Goal: Task Accomplishment & Management: Manage account settings

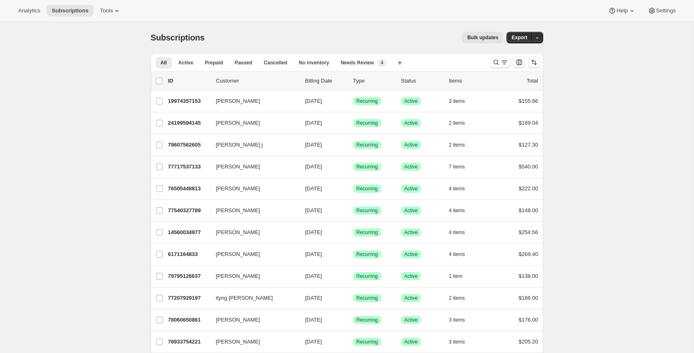
click at [465, 39] on button "Bulk updates" at bounding box center [482, 38] width 41 height 12
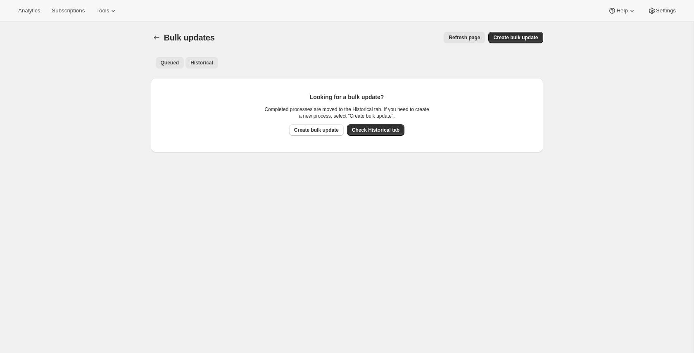
click at [200, 61] on span "Historical" at bounding box center [201, 62] width 23 height 7
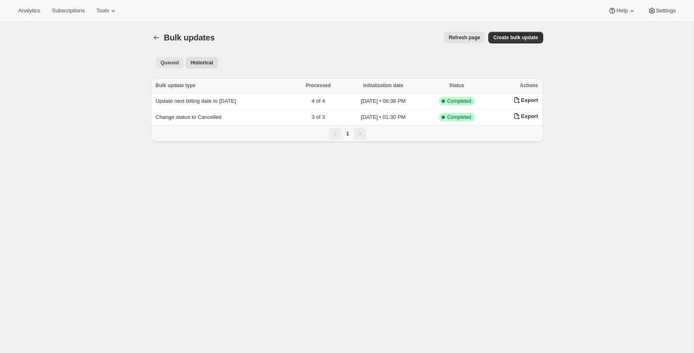
click at [164, 61] on span "Queued" at bounding box center [170, 62] width 19 height 7
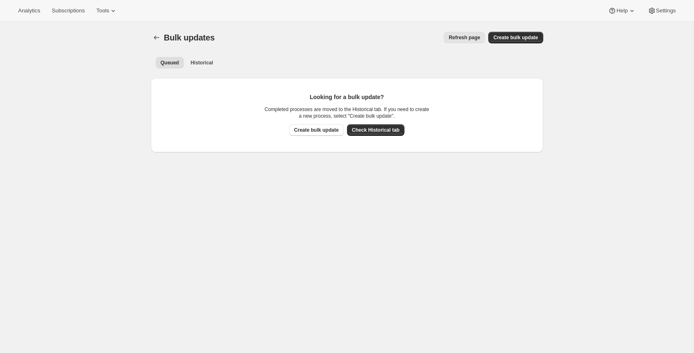
click at [399, 58] on ul "Queued Historical More views" at bounding box center [347, 63] width 386 height 12
click at [109, 12] on span "Tools" at bounding box center [102, 10] width 13 height 7
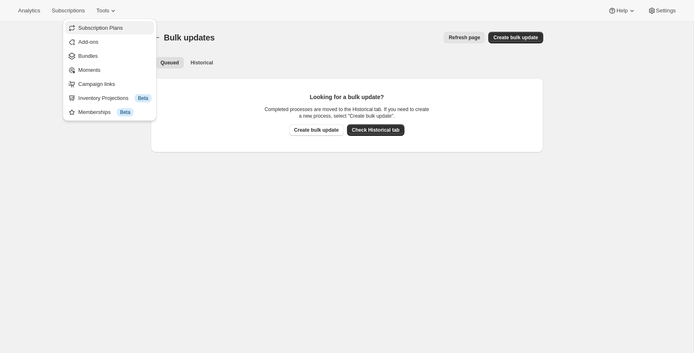
click at [107, 27] on span "Subscription Plans" at bounding box center [100, 28] width 45 height 6
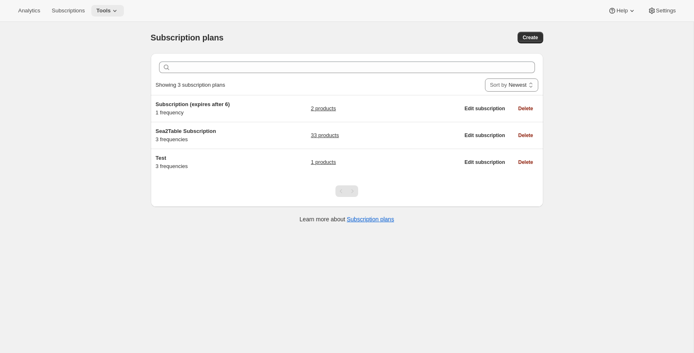
click at [119, 16] on button "Tools" at bounding box center [107, 11] width 33 height 12
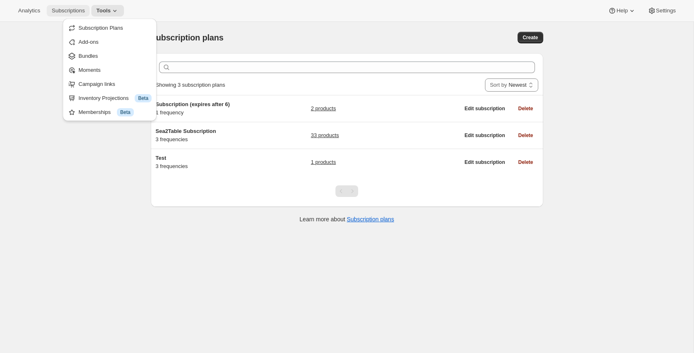
click at [76, 8] on span "Subscriptions" at bounding box center [68, 10] width 33 height 7
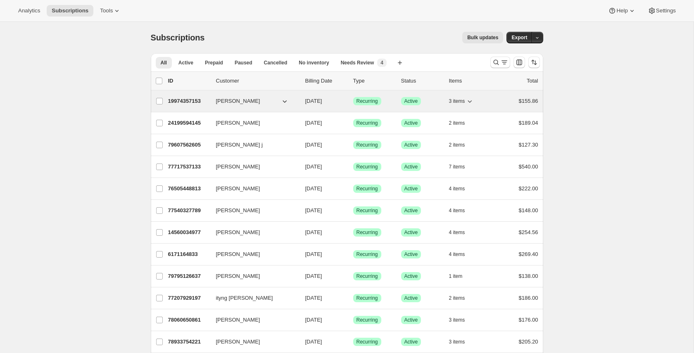
click at [184, 106] on div "19974357153 Yvonne Gern 09/04/2025 Success Recurring Success Active 3 items $15…" at bounding box center [353, 101] width 370 height 12
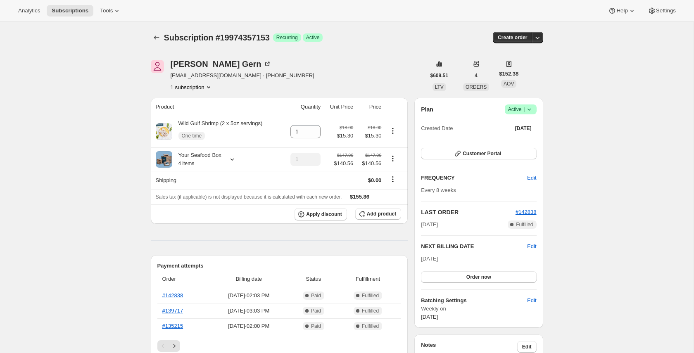
click at [539, 41] on icon "button" at bounding box center [537, 37] width 8 height 8
click at [515, 73] on button "Create custom one-time order" at bounding box center [496, 68] width 87 height 13
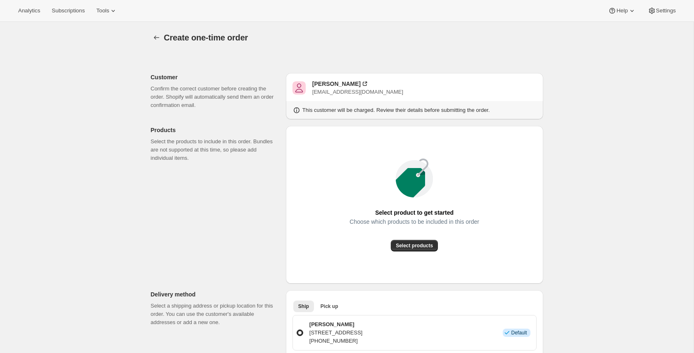
click at [167, 37] on span "Create one-time order" at bounding box center [206, 37] width 84 height 9
click at [157, 37] on icon "button" at bounding box center [156, 37] width 8 height 8
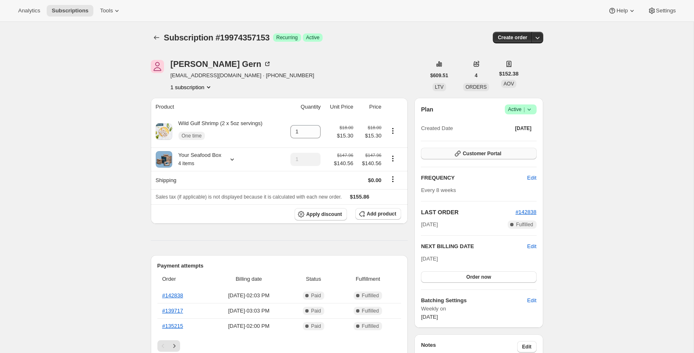
click at [485, 154] on span "Customer Portal" at bounding box center [481, 153] width 38 height 7
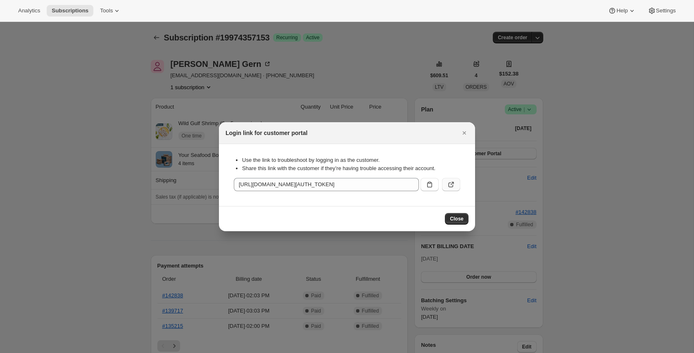
click at [457, 184] on button ":rrl:" at bounding box center [451, 184] width 18 height 13
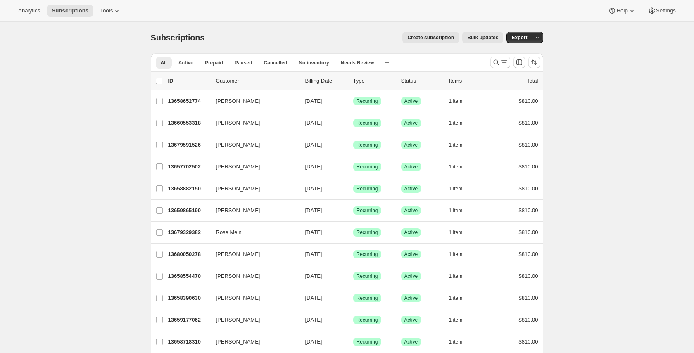
click at [438, 36] on span "Create subscription" at bounding box center [430, 37] width 47 height 7
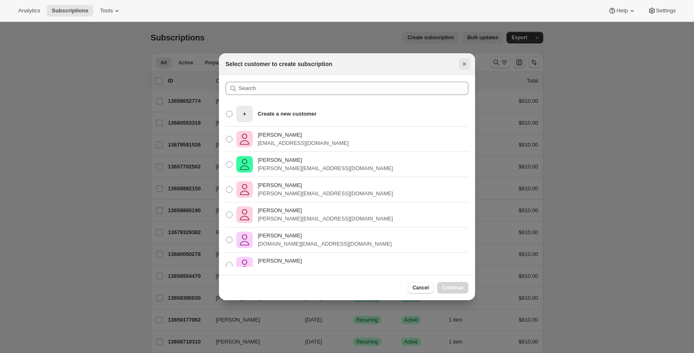
click at [466, 63] on icon "Close" at bounding box center [464, 64] width 8 height 8
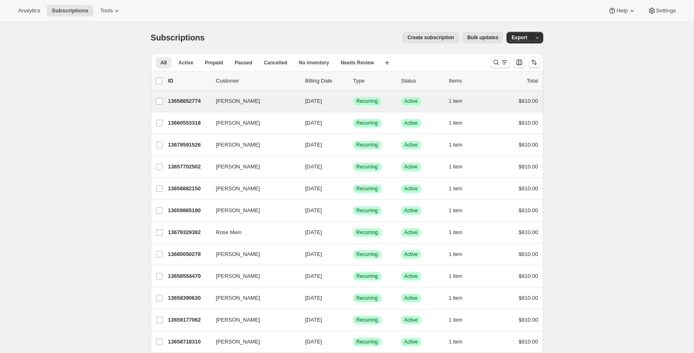
click at [199, 107] on div "Rebecca Dawson 13658652774 Rebecca Dawson 10/05/2025 Success Recurring Success …" at bounding box center [347, 100] width 392 height 21
click at [180, 97] on p "13658652774" at bounding box center [188, 101] width 41 height 8
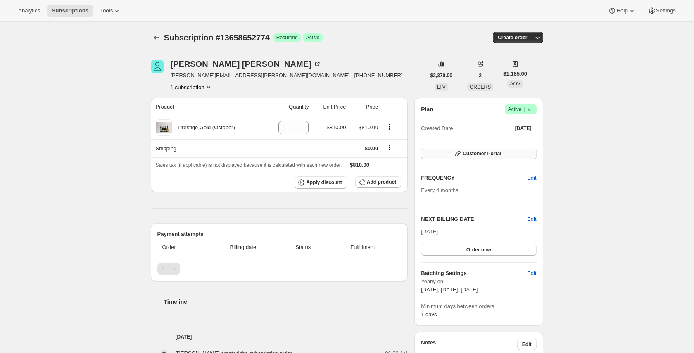
click at [465, 156] on span "Customer Portal" at bounding box center [481, 153] width 38 height 7
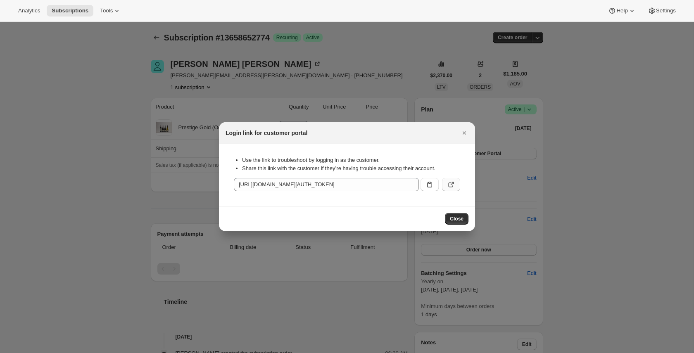
click at [449, 187] on icon ":rca:" at bounding box center [451, 184] width 8 height 8
click at [468, 129] on icon "Close" at bounding box center [464, 133] width 8 height 8
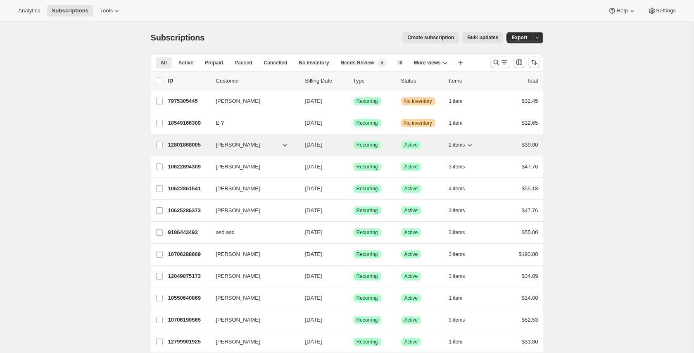
click at [199, 145] on p "12801868005" at bounding box center [188, 145] width 41 height 8
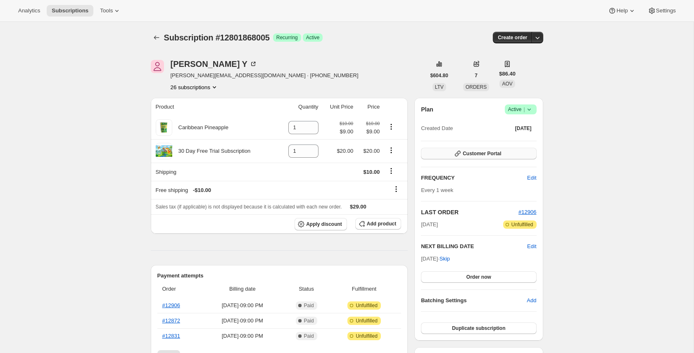
click at [502, 152] on button "Customer Portal" at bounding box center [478, 154] width 115 height 12
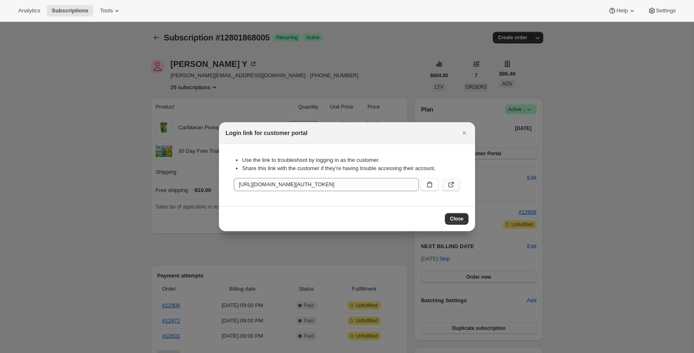
click at [453, 183] on icon ":rc4:" at bounding box center [451, 184] width 8 height 8
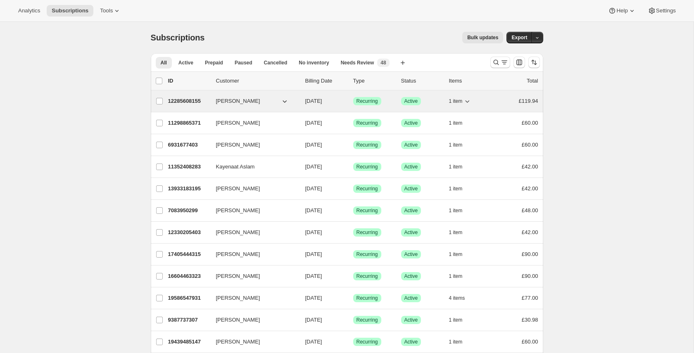
click at [179, 104] on p "12285608155" at bounding box center [188, 101] width 41 height 8
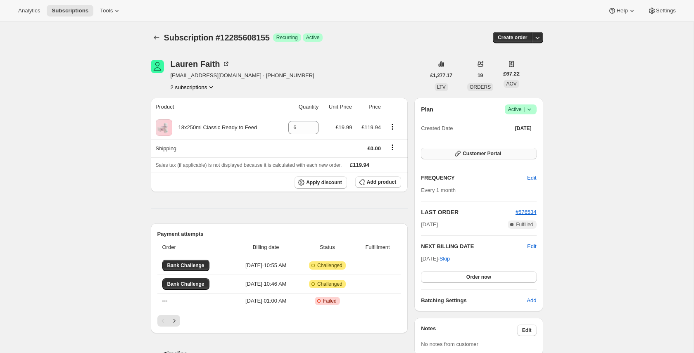
click at [450, 153] on button "Customer Portal" at bounding box center [478, 154] width 115 height 12
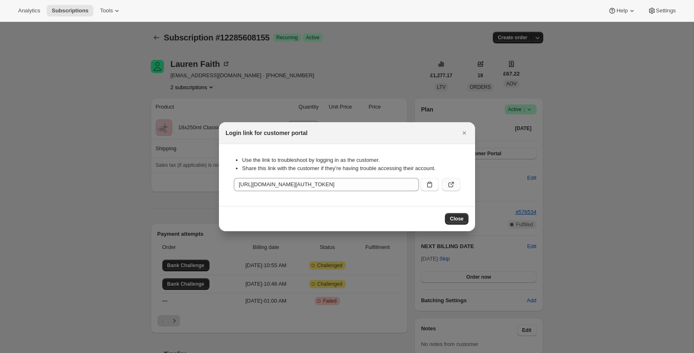
click at [457, 183] on button ":rc0:" at bounding box center [451, 184] width 18 height 13
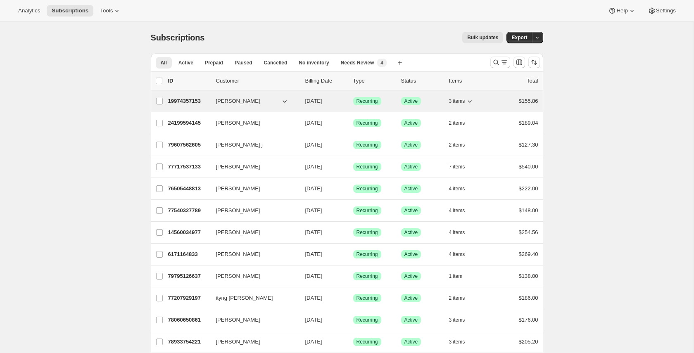
click at [187, 98] on p "19974357153" at bounding box center [188, 101] width 41 height 8
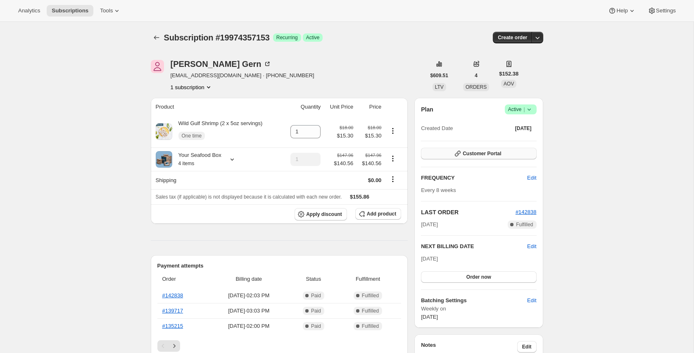
click at [495, 153] on span "Customer Portal" at bounding box center [481, 153] width 38 height 7
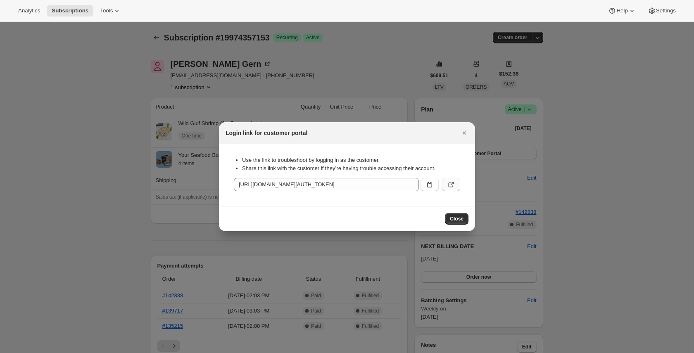
click at [455, 184] on button ":rc4:" at bounding box center [451, 184] width 18 height 13
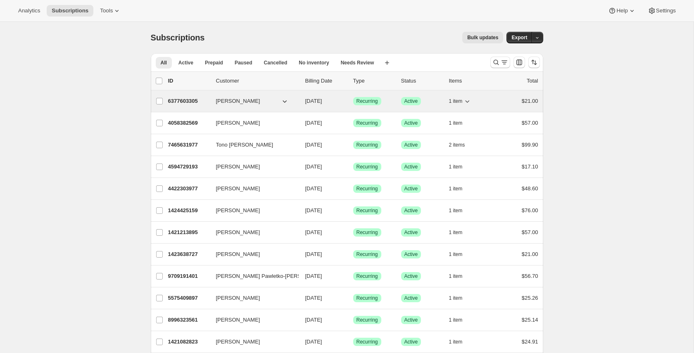
click at [185, 102] on p "6377603305" at bounding box center [188, 101] width 41 height 8
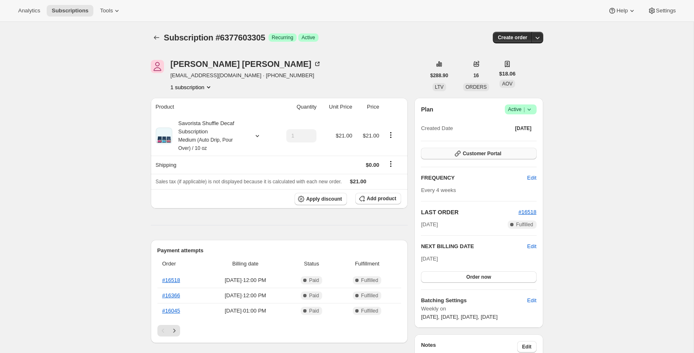
click at [436, 150] on button "Customer Portal" at bounding box center [478, 154] width 115 height 12
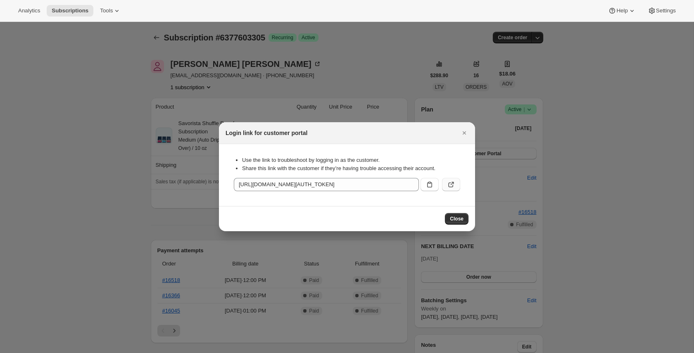
click at [458, 184] on button ":rc0:" at bounding box center [451, 184] width 18 height 13
drag, startPoint x: 466, startPoint y: 132, endPoint x: 339, endPoint y: 95, distance: 132.6
click at [466, 132] on icon "Close" at bounding box center [464, 133] width 8 height 8
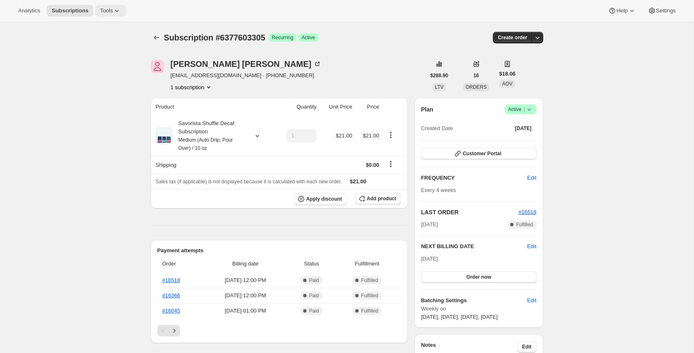
click at [116, 10] on icon at bounding box center [117, 11] width 8 height 8
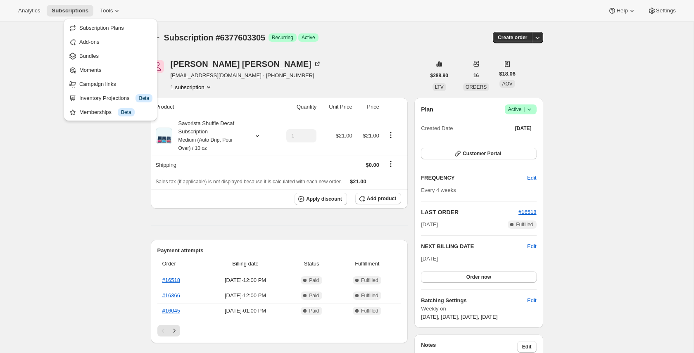
click at [116, 130] on div "Subscription #6377603305. This page is ready Subscription #6377603305 Success R…" at bounding box center [346, 359] width 693 height 674
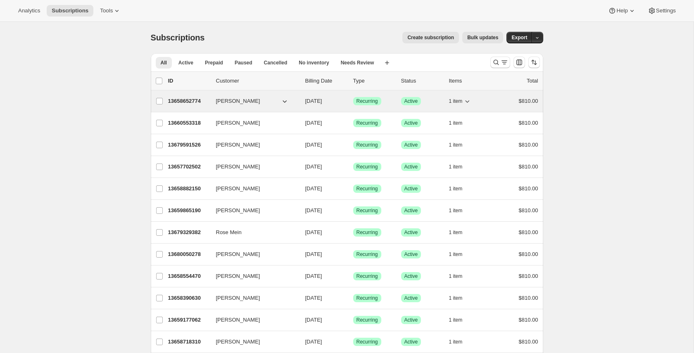
click at [199, 101] on p "13658652774" at bounding box center [188, 101] width 41 height 8
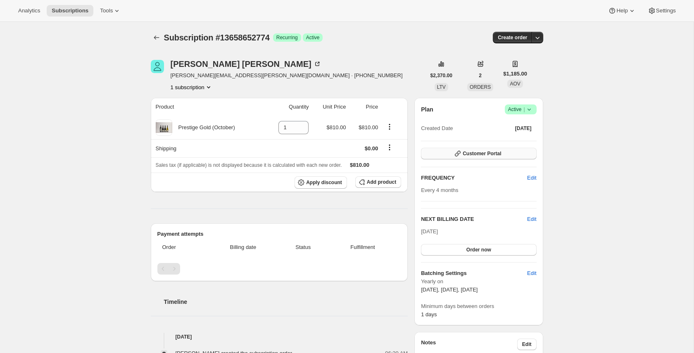
click at [492, 154] on span "Customer Portal" at bounding box center [481, 153] width 38 height 7
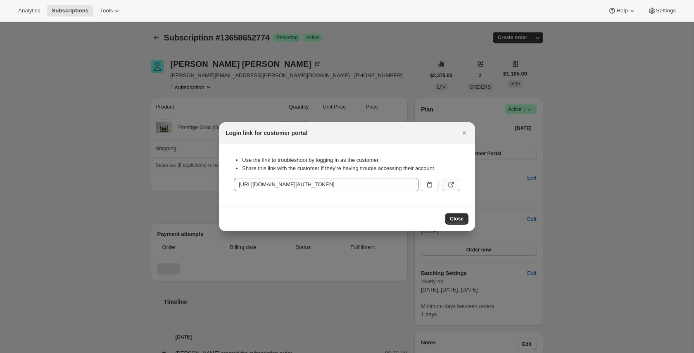
click at [453, 183] on icon ":rbv:" at bounding box center [451, 184] width 8 height 8
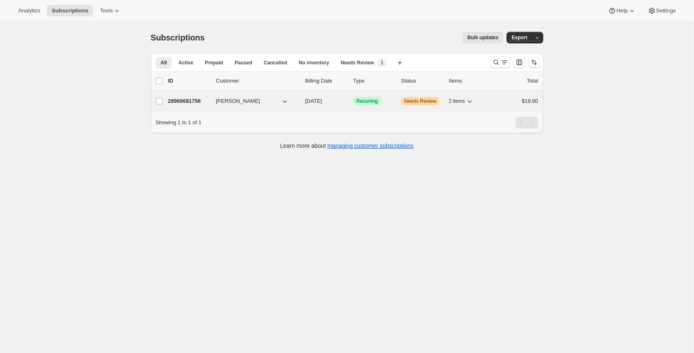
click at [186, 101] on p "28968681756" at bounding box center [188, 101] width 41 height 8
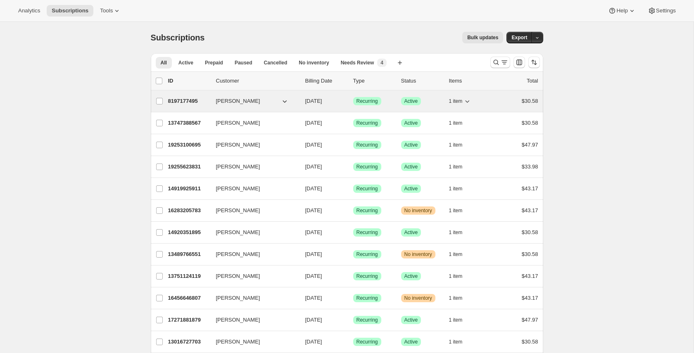
click at [183, 97] on p "8197177495" at bounding box center [188, 101] width 41 height 8
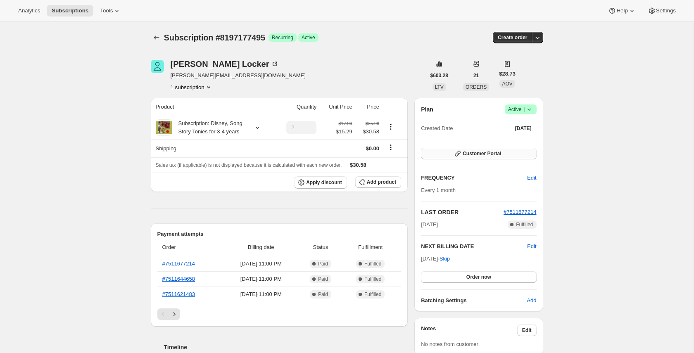
click at [486, 152] on span "Customer Portal" at bounding box center [481, 153] width 38 height 7
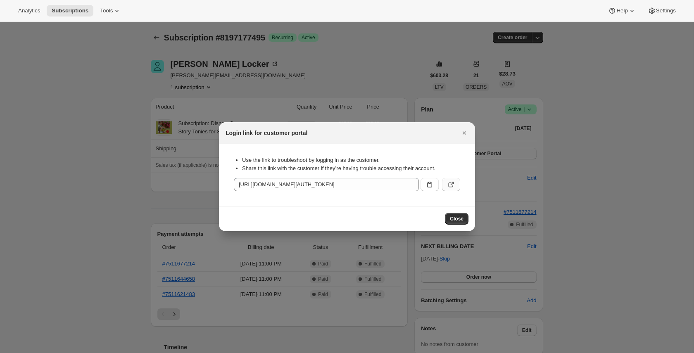
click at [451, 185] on icon ":rc2:" at bounding box center [451, 184] width 8 height 8
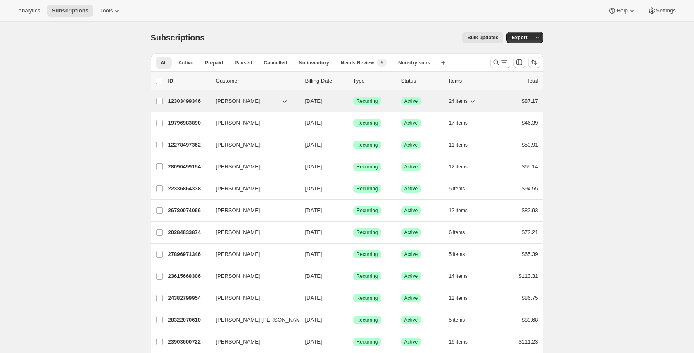
click at [191, 101] on p "12303499346" at bounding box center [188, 101] width 41 height 8
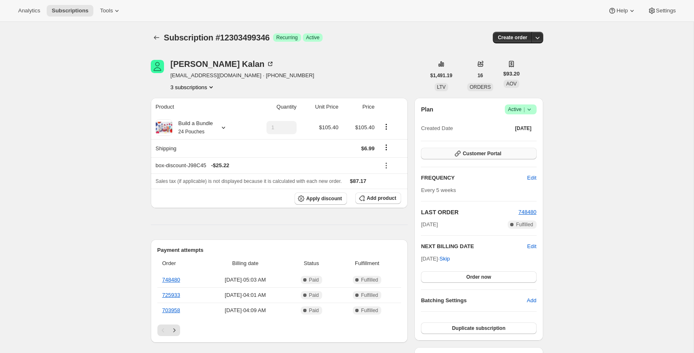
click at [489, 154] on span "Customer Portal" at bounding box center [481, 153] width 38 height 7
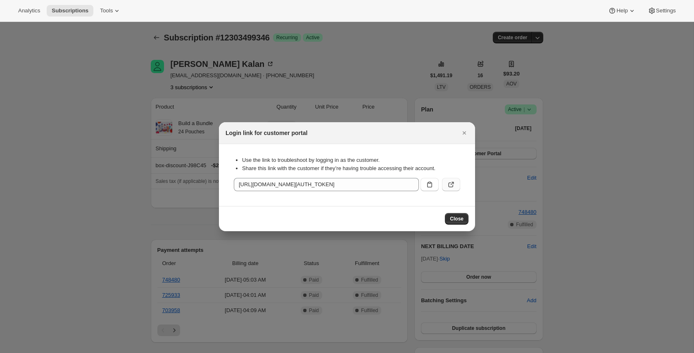
click at [457, 184] on button ":rbu:" at bounding box center [451, 184] width 18 height 13
